Goal: Task Accomplishment & Management: Complete application form

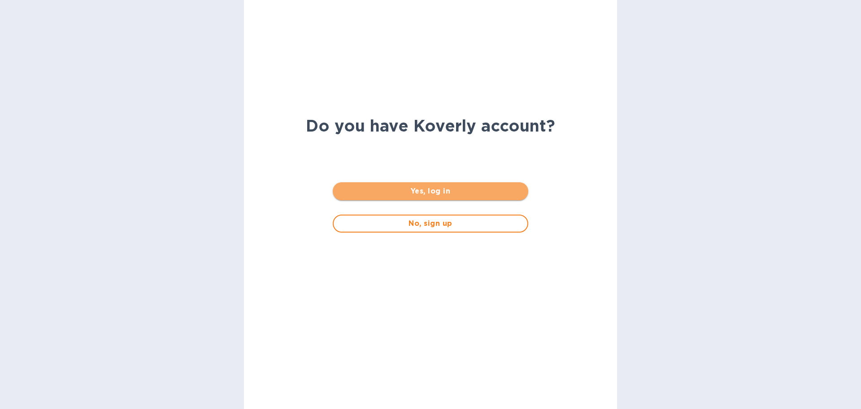
click at [439, 190] on span "Yes, log in" at bounding box center [430, 191] width 181 height 11
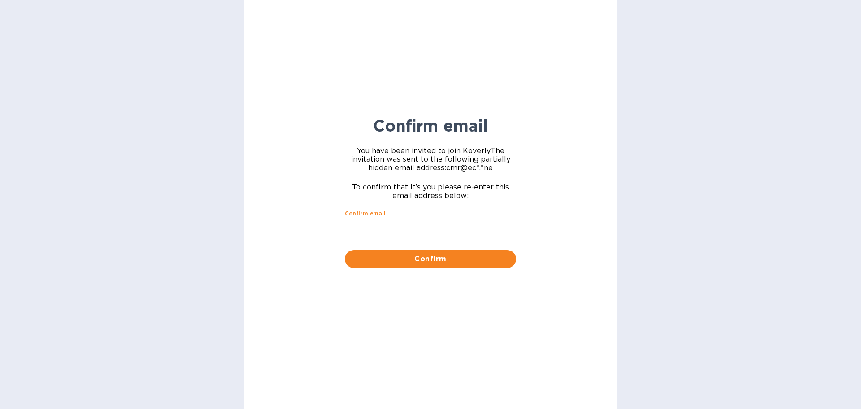
click at [433, 224] on input "Confirm email" at bounding box center [430, 224] width 171 height 13
type input "[EMAIL_ADDRESS][DOMAIN_NAME]"
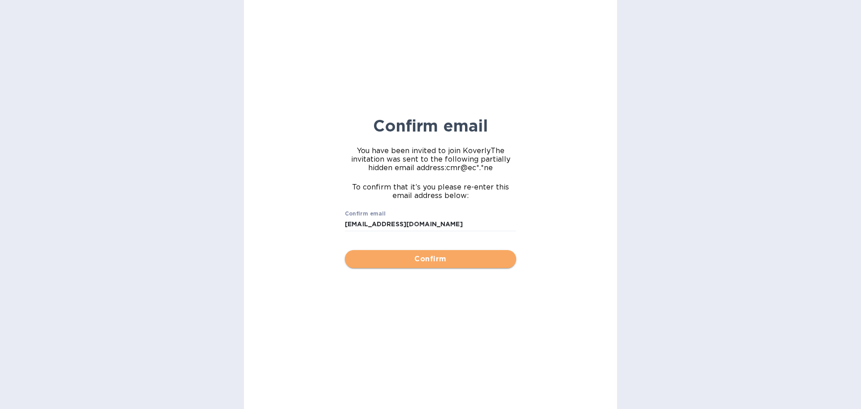
click at [429, 261] on span "Confirm" at bounding box center [430, 258] width 157 height 11
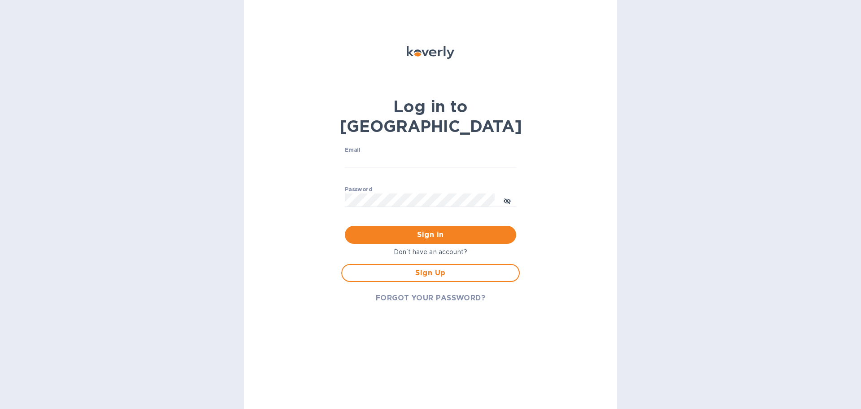
click at [430, 169] on p "​" at bounding box center [430, 174] width 171 height 10
click at [432, 154] on input "Email" at bounding box center [430, 160] width 171 height 13
click at [383, 154] on input "Email" at bounding box center [430, 160] width 171 height 13
type input "[EMAIL_ADDRESS][DOMAIN_NAME]"
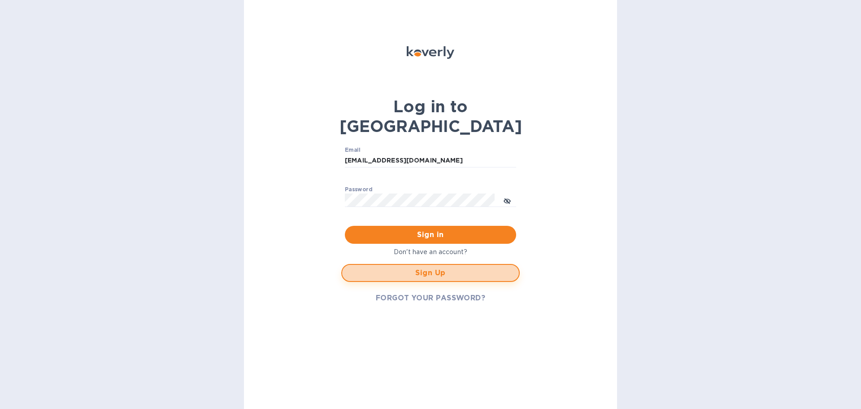
click at [434, 267] on span "Sign Up" at bounding box center [430, 272] width 162 height 11
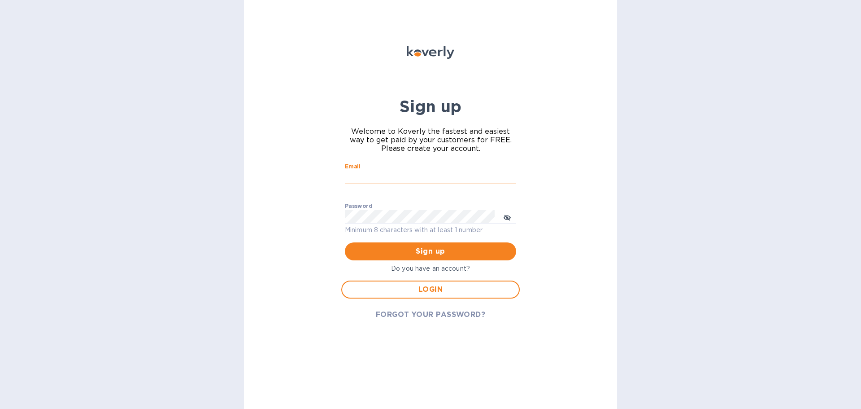
click at [409, 176] on input "Email" at bounding box center [430, 176] width 171 height 13
type input "[EMAIL_ADDRESS][DOMAIN_NAME]"
click at [410, 251] on span "Sign up" at bounding box center [430, 251] width 157 height 11
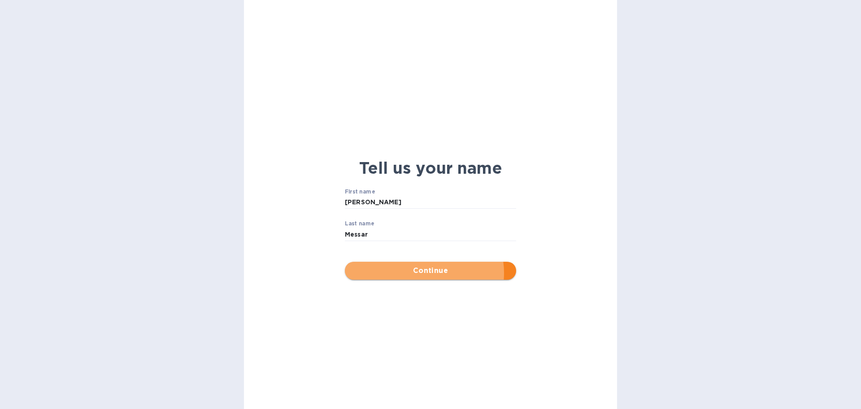
click at [428, 273] on span "Continue" at bounding box center [430, 270] width 157 height 11
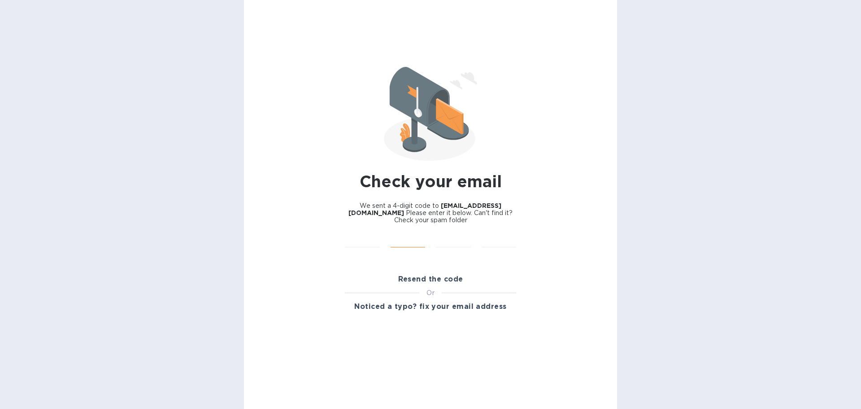
click at [421, 234] on input "text" at bounding box center [408, 240] width 35 height 13
type input "3"
type input "2"
type input "4"
click at [353, 234] on input "text" at bounding box center [362, 240] width 35 height 13
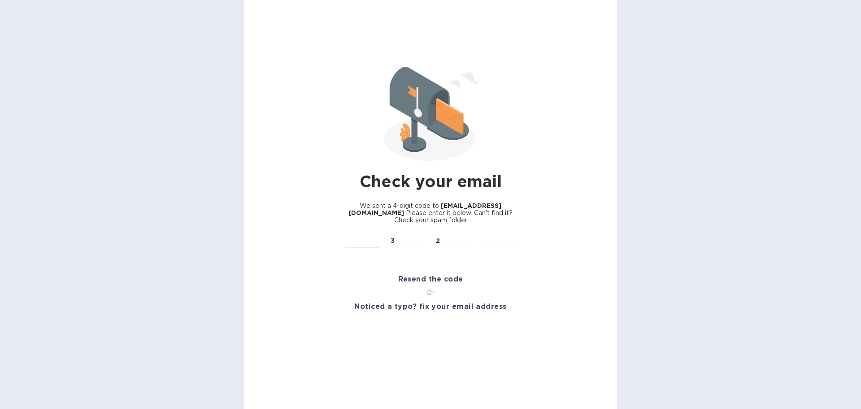
type input "3"
type input "2"
type input "6"
type input "4"
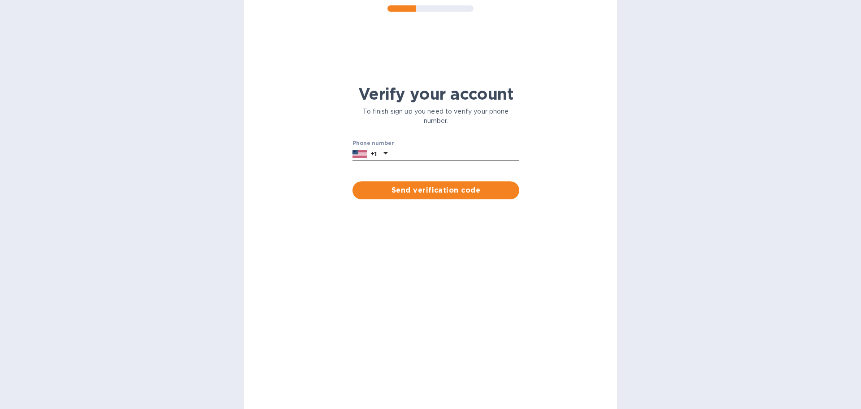
click at [404, 152] on input "text" at bounding box center [455, 153] width 128 height 13
type input "2012828190"
click at [422, 192] on span "Send verification code" at bounding box center [436, 190] width 152 height 11
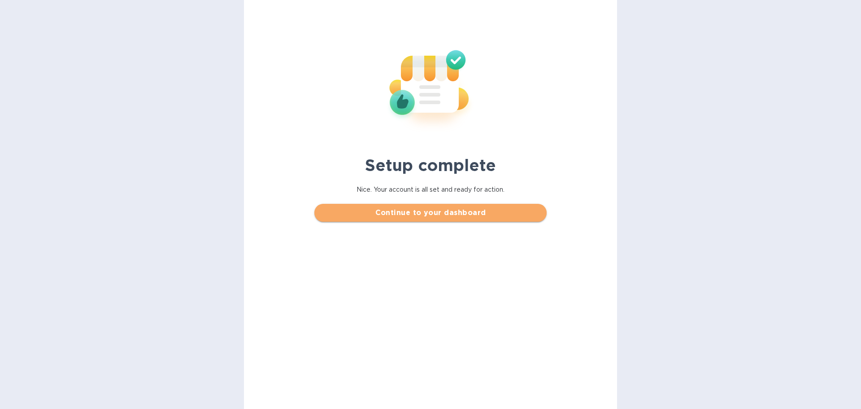
click at [434, 214] on span "Continue to your dashboard" at bounding box center [431, 212] width 218 height 11
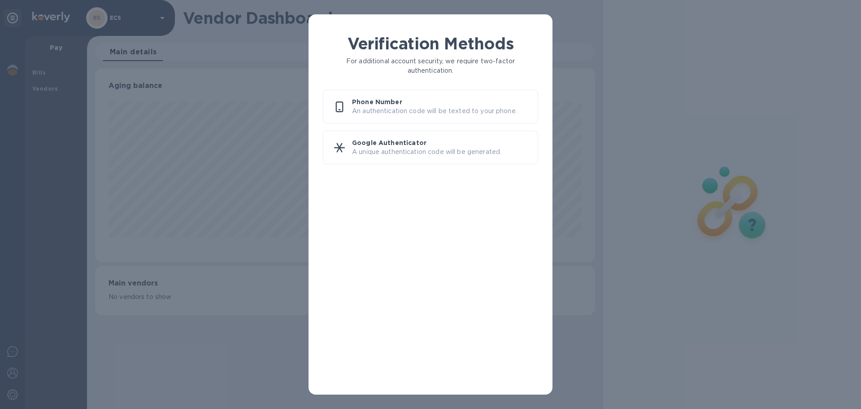
scroll to position [194, 500]
click at [397, 110] on p "An authentication code will be texted to your phone." at bounding box center [441, 110] width 179 height 9
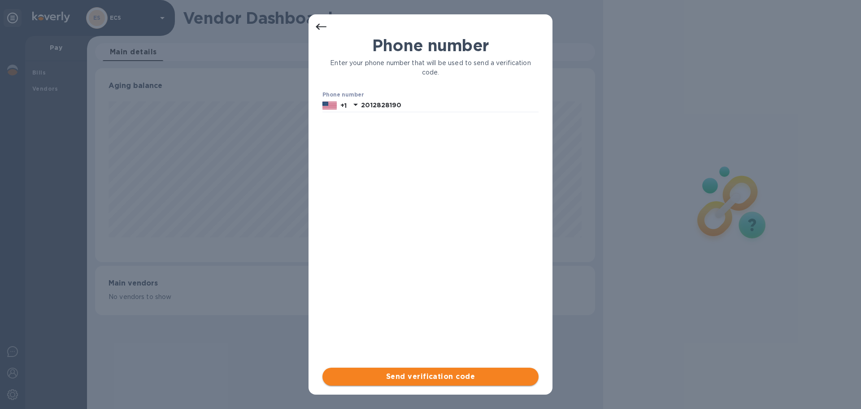
click at [469, 379] on span "Send verification code" at bounding box center [431, 376] width 202 height 11
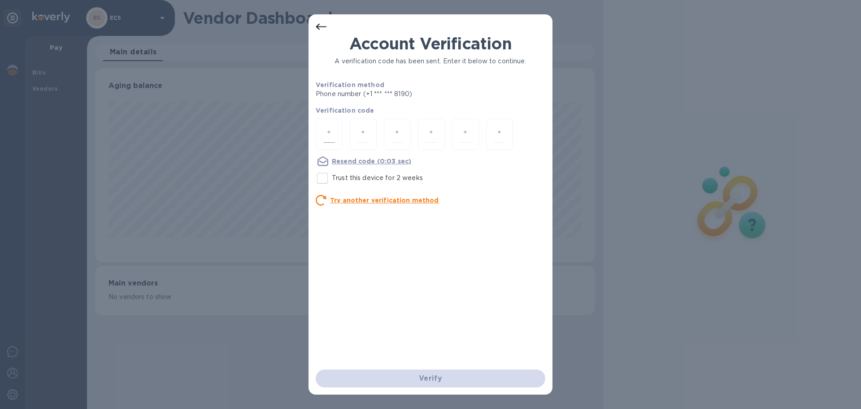
click at [325, 128] on input "number" at bounding box center [329, 134] width 12 height 17
type input "7"
type input "3"
type input "0"
type input "3"
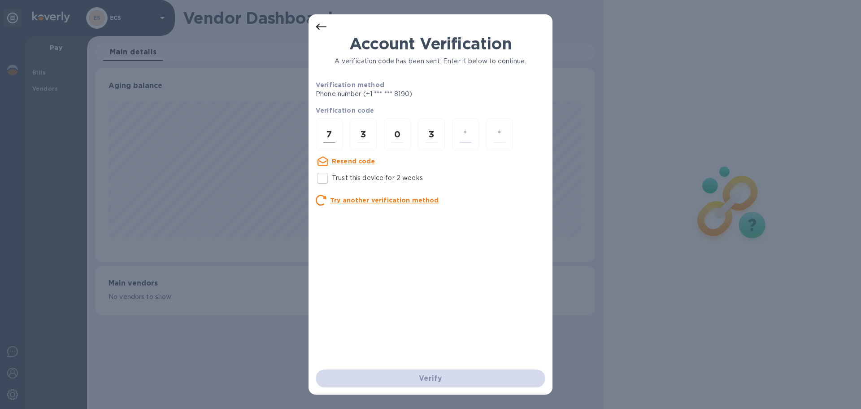
type input "2"
type input "5"
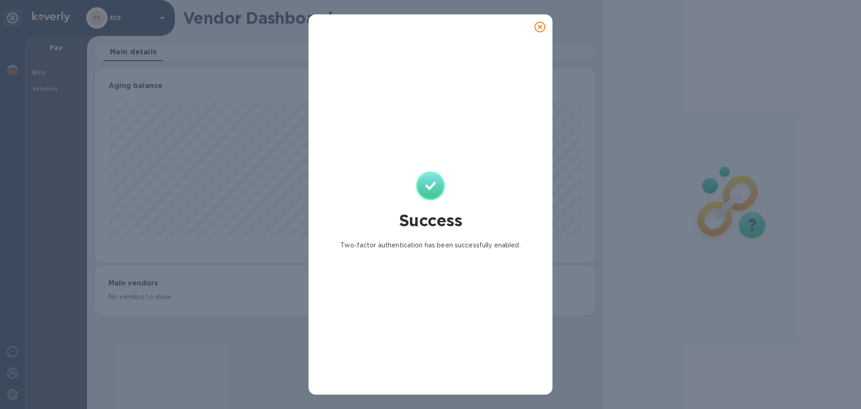
click at [539, 24] on icon at bounding box center [540, 27] width 11 height 11
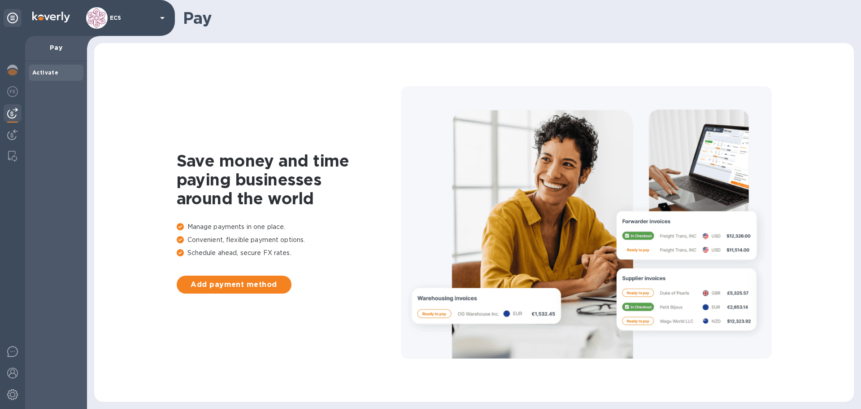
click at [164, 14] on icon at bounding box center [162, 18] width 11 height 11
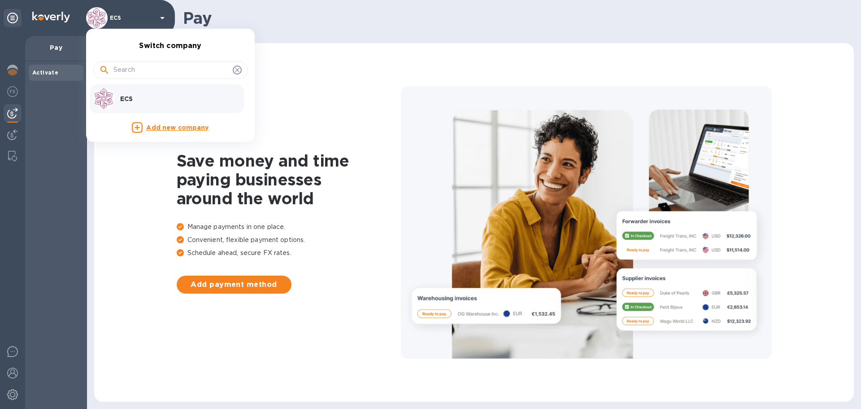
click at [395, 157] on div at bounding box center [430, 204] width 861 height 409
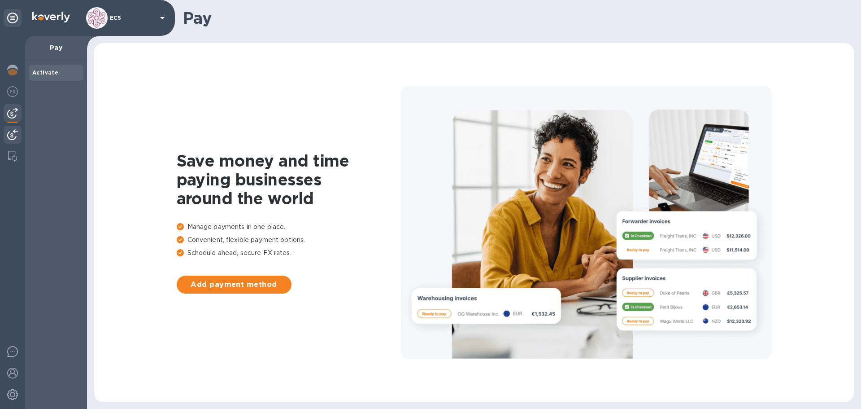
click at [9, 129] on div at bounding box center [13, 136] width 18 height 20
